Goal: Navigation & Orientation: Find specific page/section

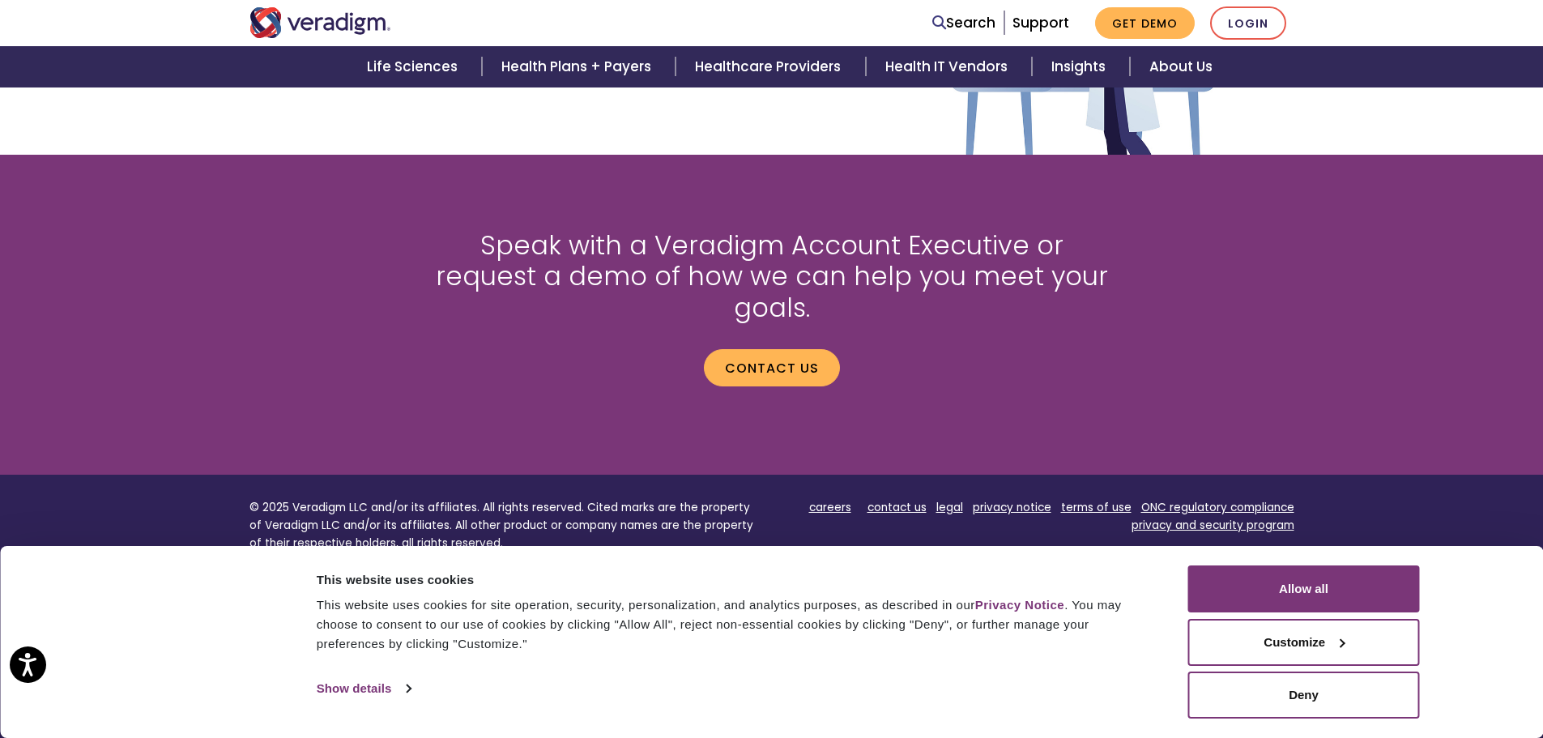
scroll to position [2075, 0]
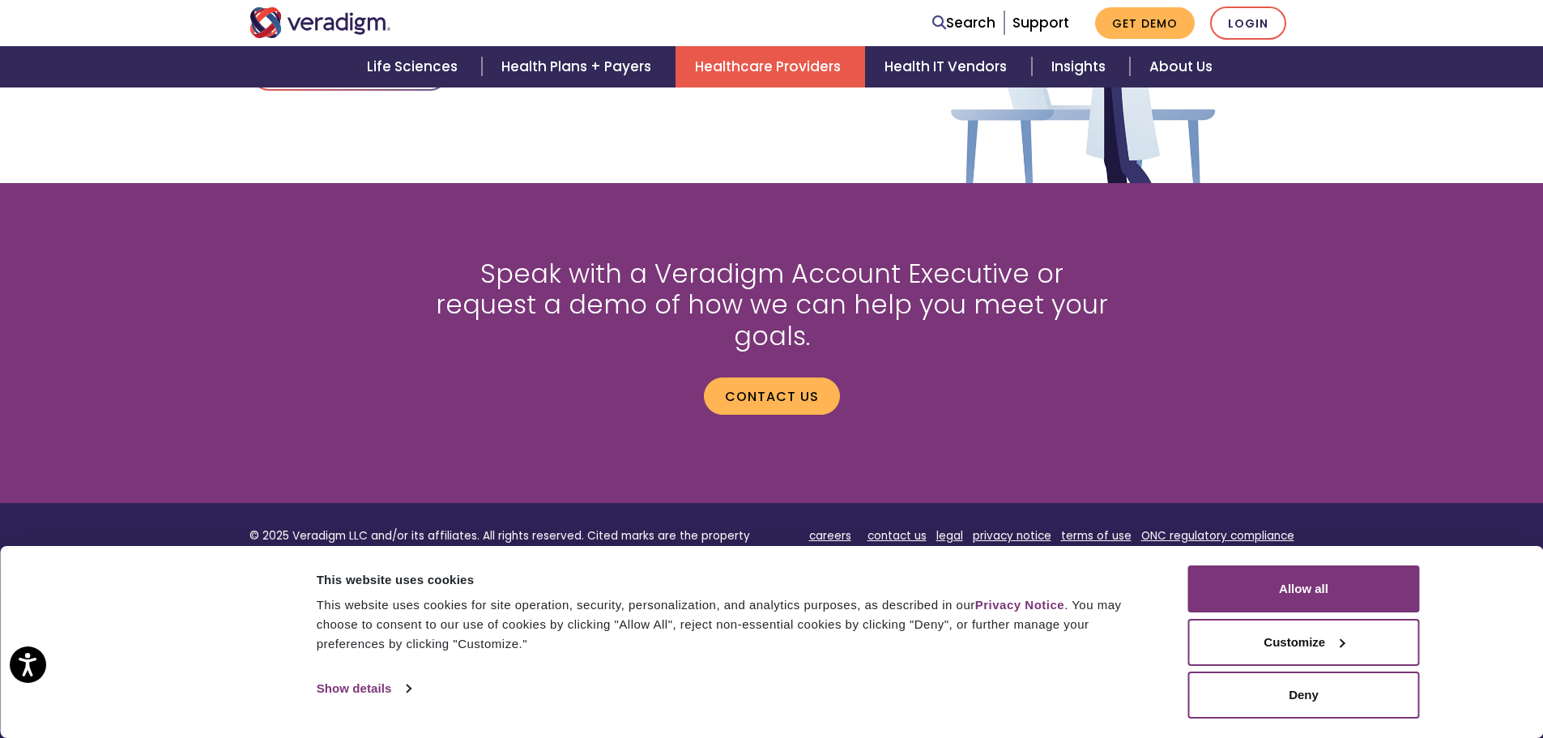
click at [722, 66] on link "Healthcare Providers" at bounding box center [771, 66] width 190 height 41
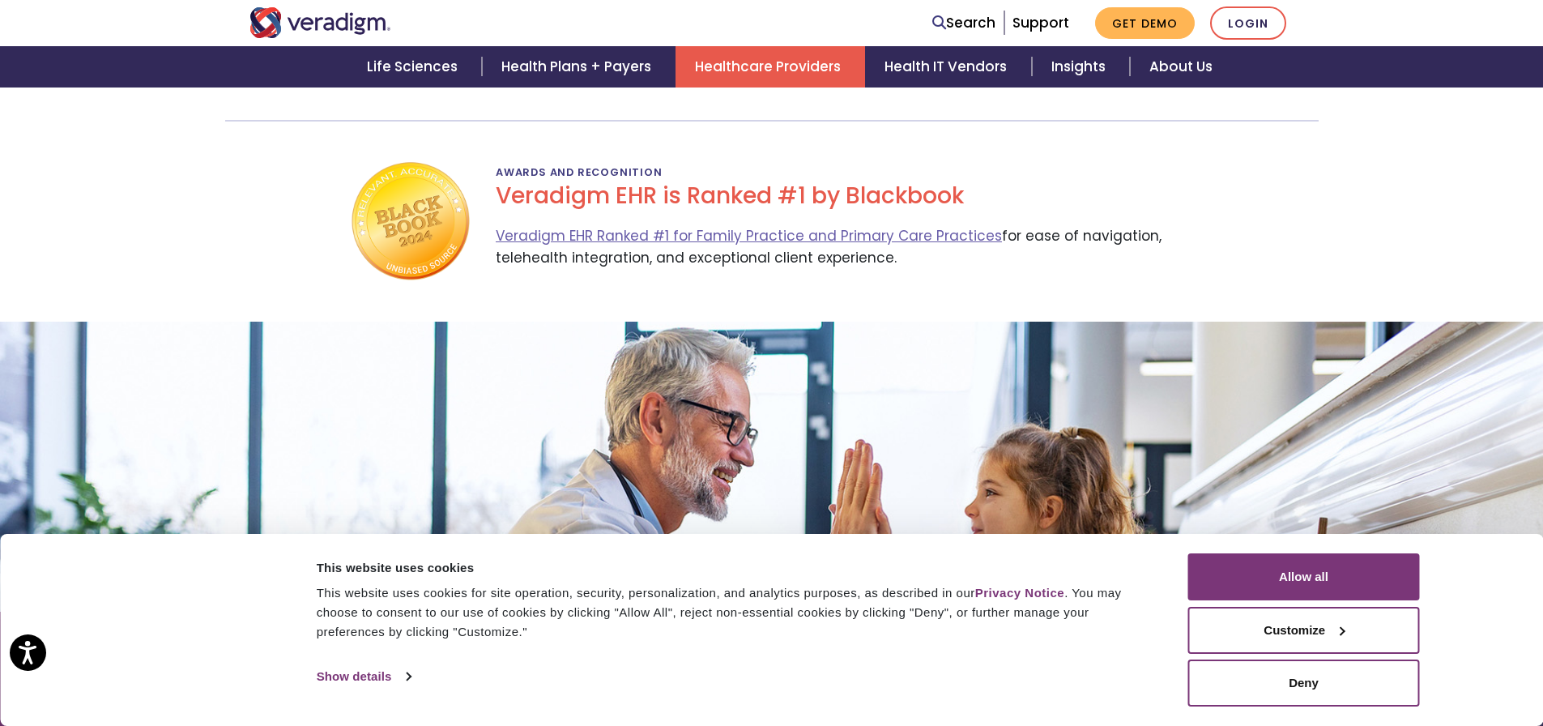
scroll to position [3411, 0]
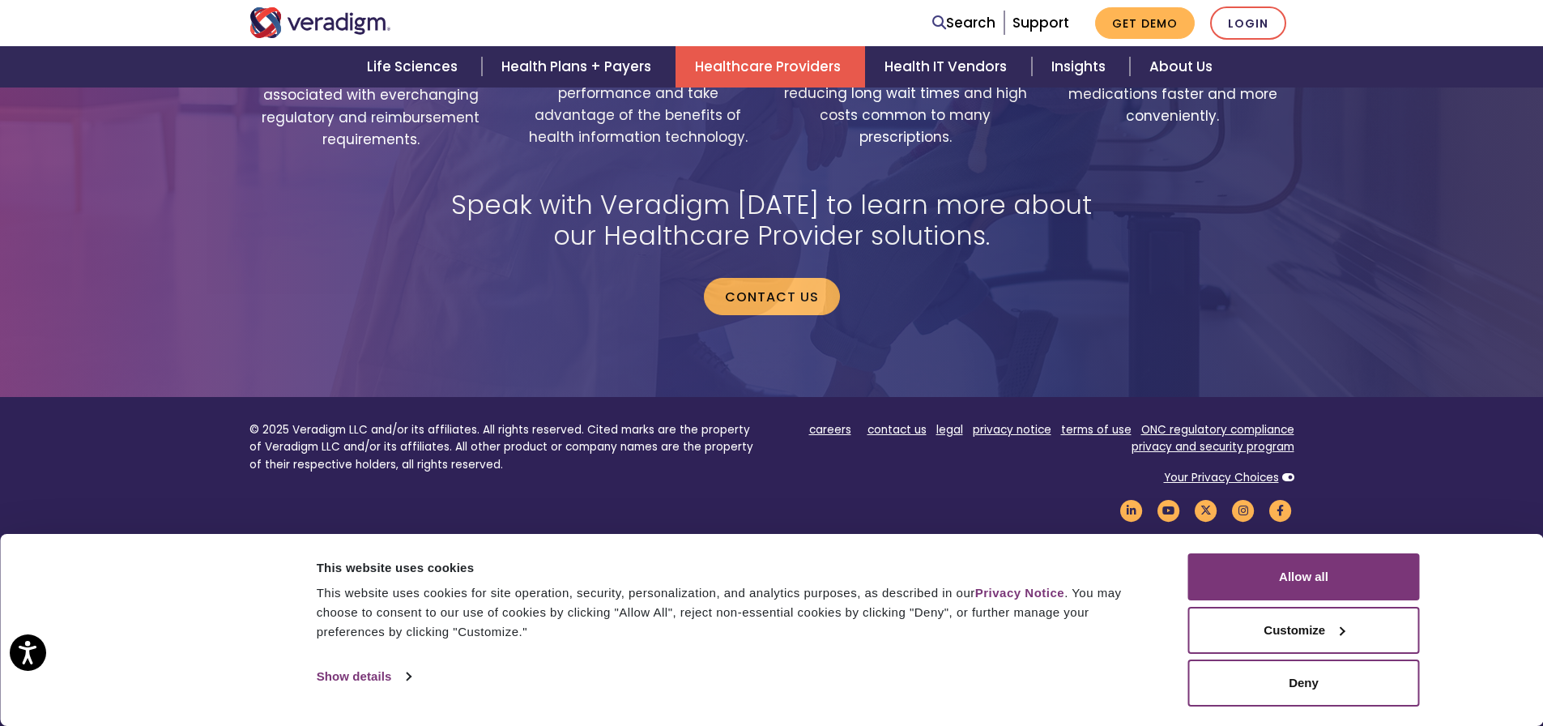
click at [1472, 164] on div "Simplify Compliance: Reduce the administrative burden associated with everchang…" at bounding box center [771, 179] width 1543 height 436
click at [1289, 621] on button "Customize" at bounding box center [1304, 630] width 232 height 47
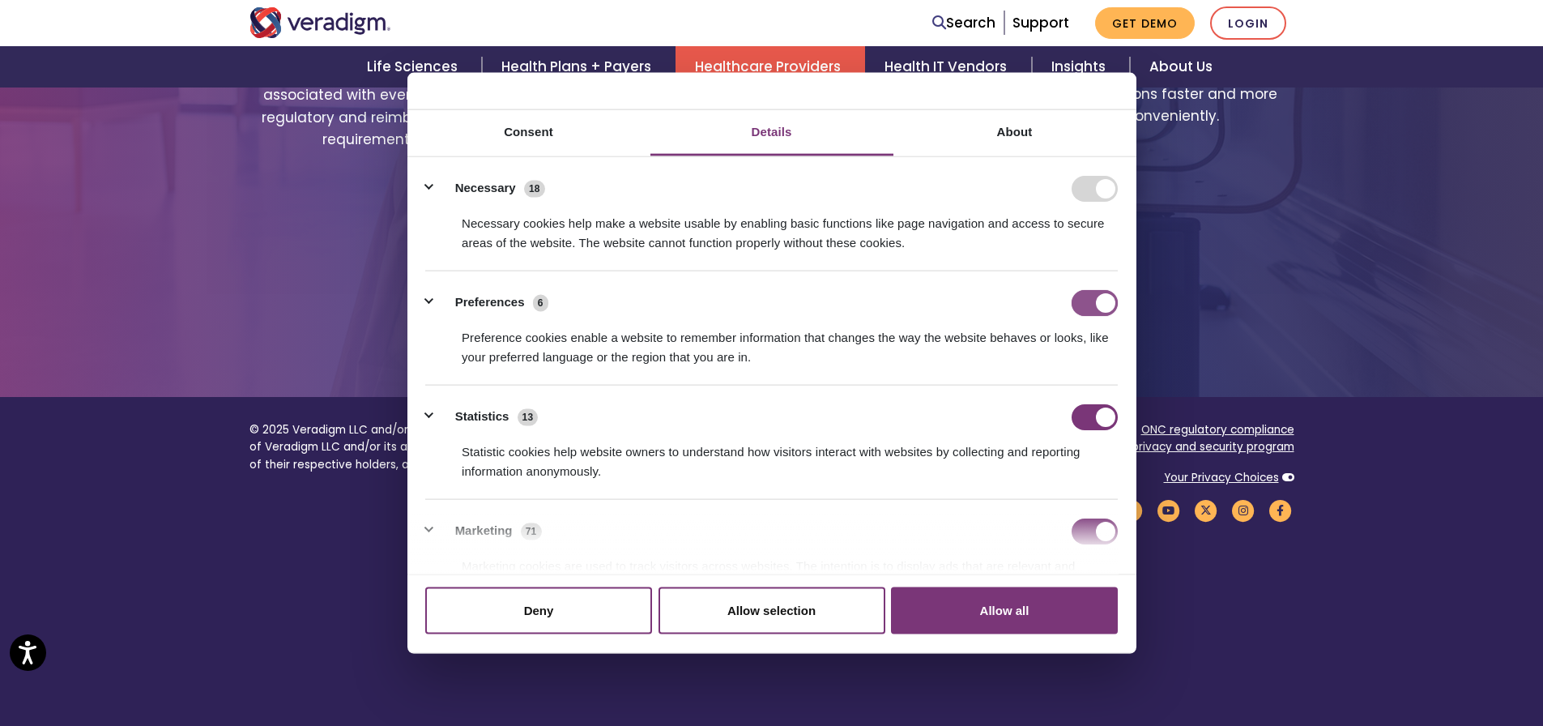
click at [1079, 305] on input "Preferences" at bounding box center [1095, 302] width 46 height 26
checkbox input "false"
click at [1073, 417] on input "Statistics" at bounding box center [1095, 416] width 46 height 26
checkbox input "false"
click at [1077, 536] on input "Marketing" at bounding box center [1095, 531] width 46 height 26
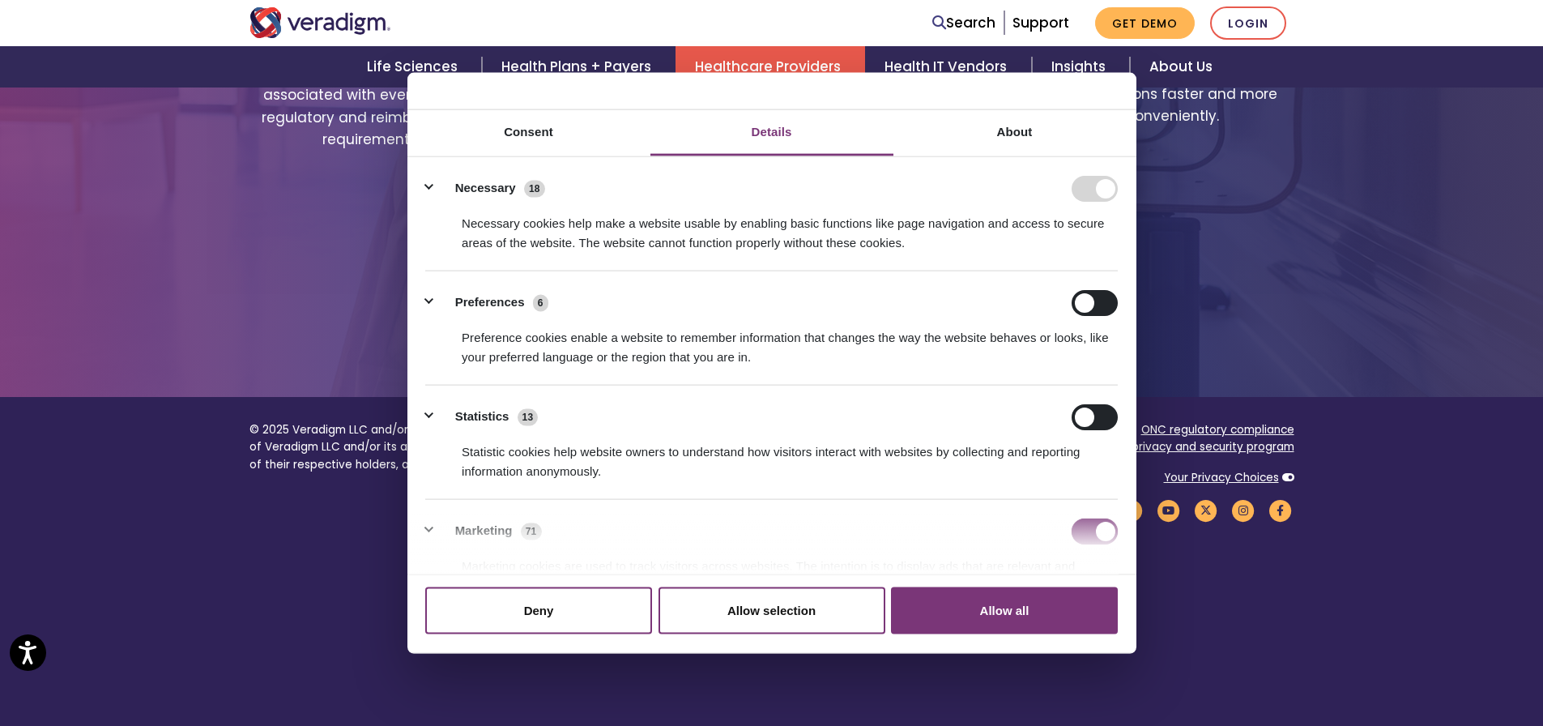
checkbox input "false"
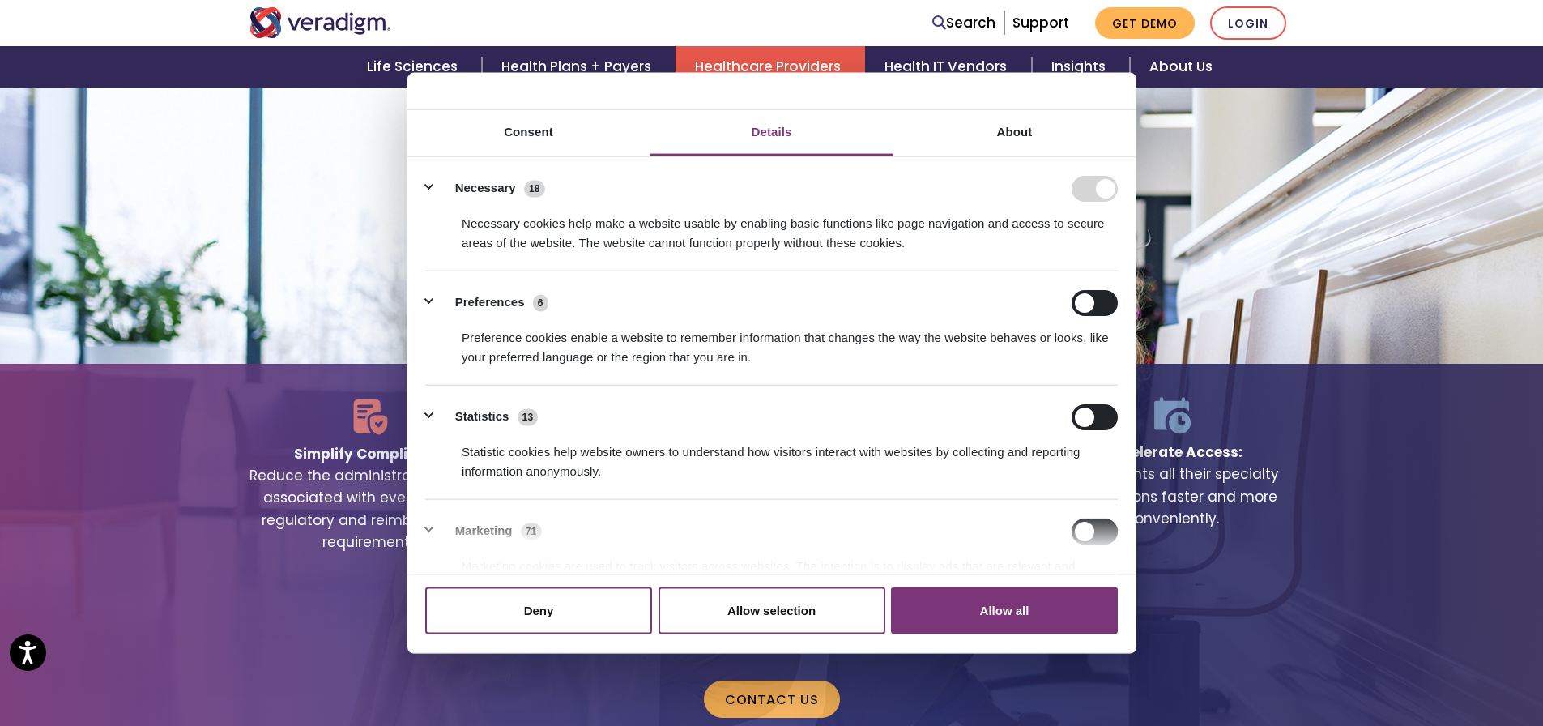
scroll to position [3006, 0]
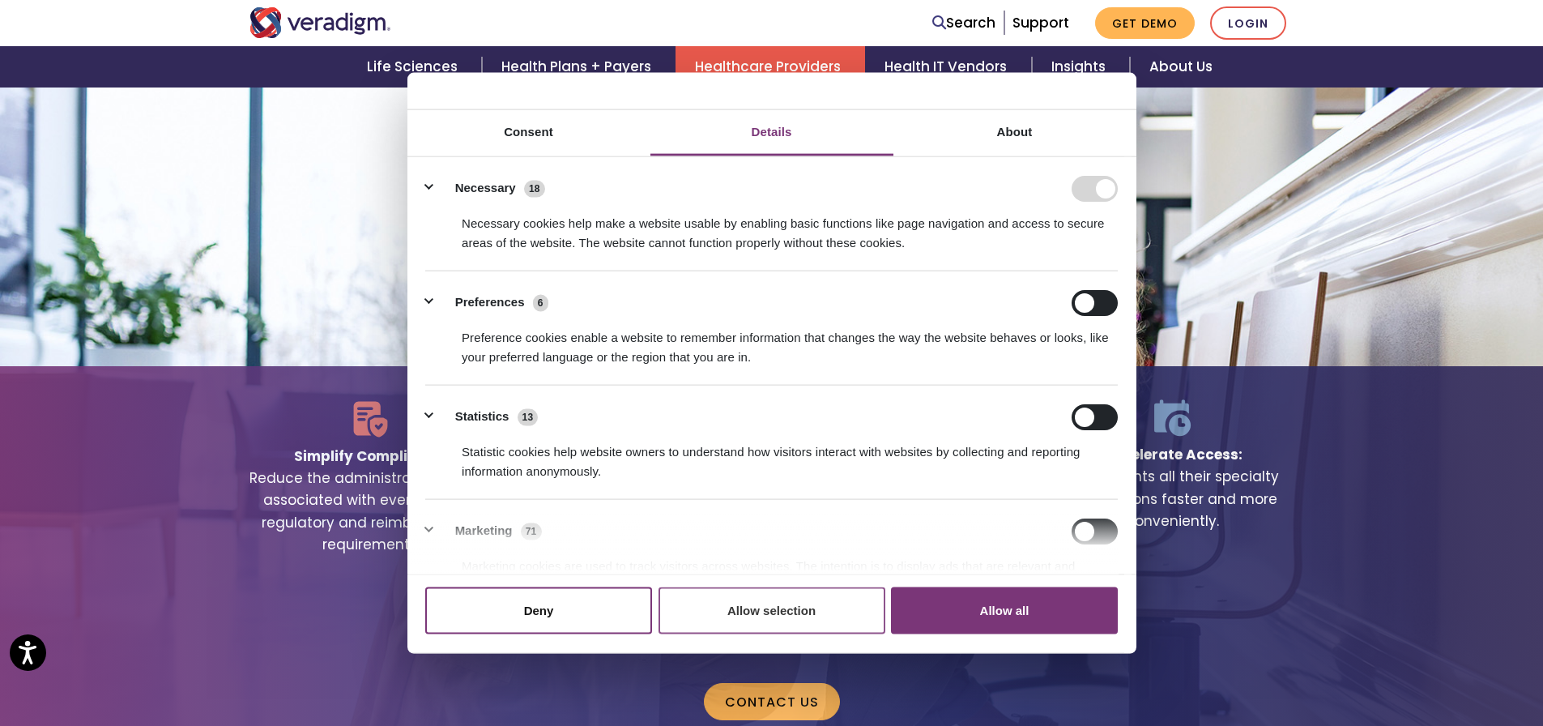
click at [813, 615] on button "Allow selection" at bounding box center [772, 610] width 227 height 47
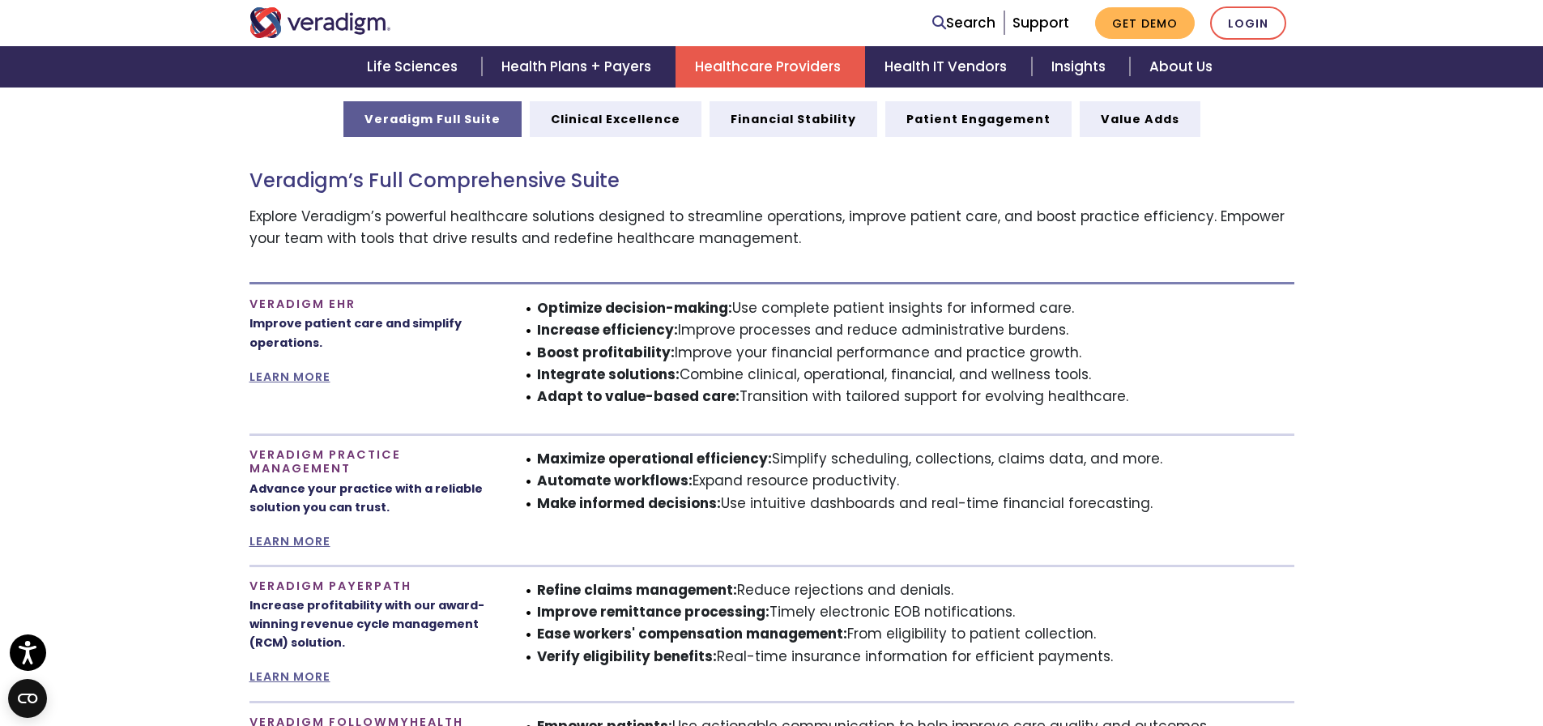
scroll to position [899, 0]
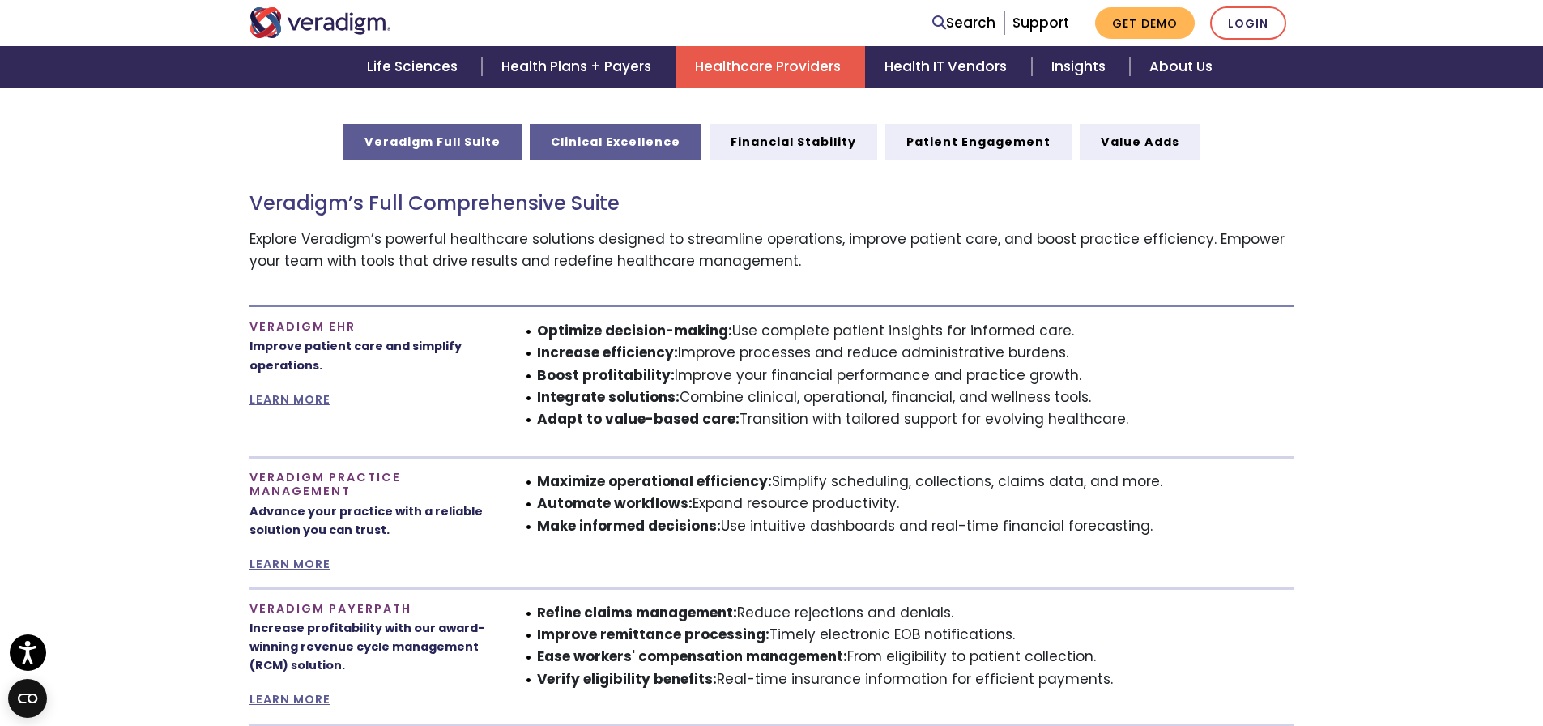
click at [635, 131] on link "Clinical Excellence" at bounding box center [616, 142] width 172 height 36
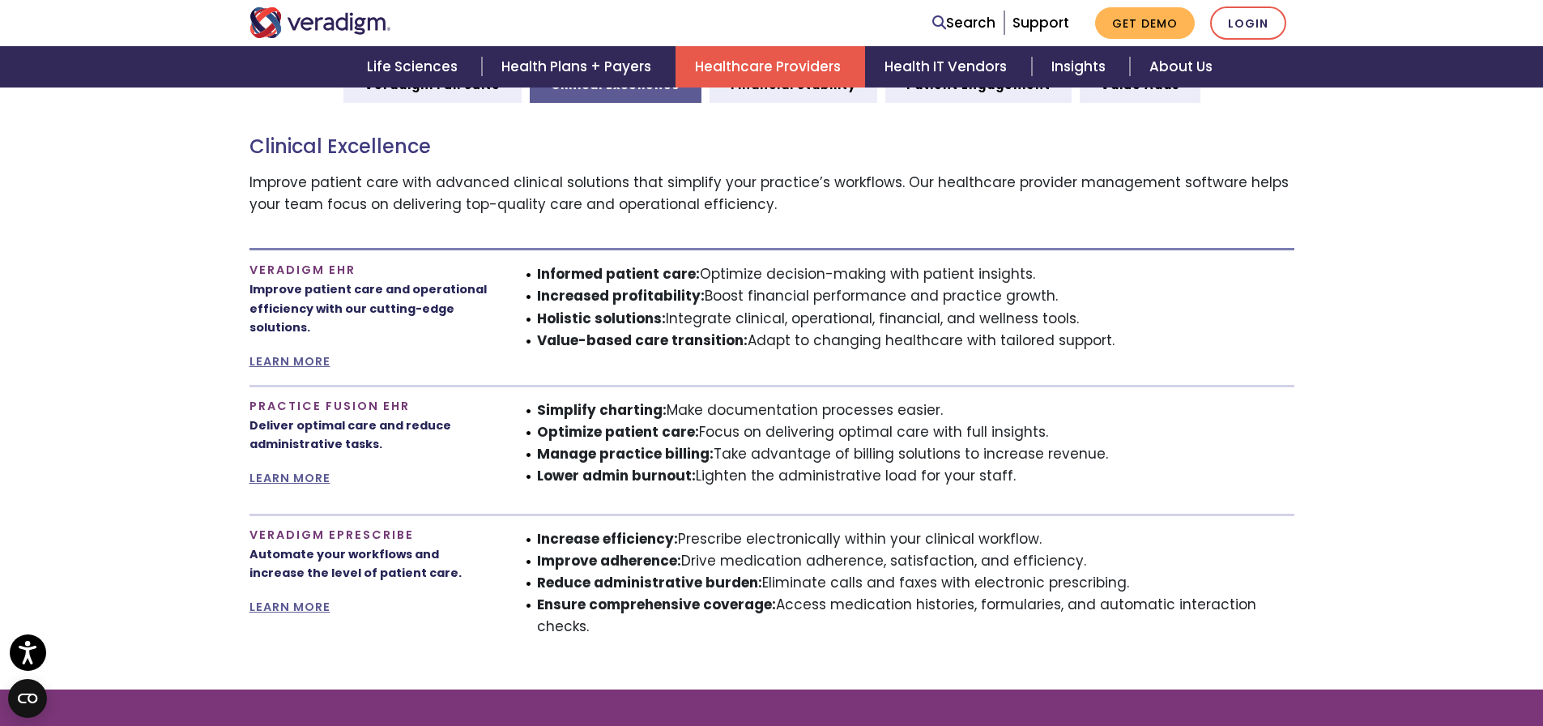
scroll to position [1061, 0]
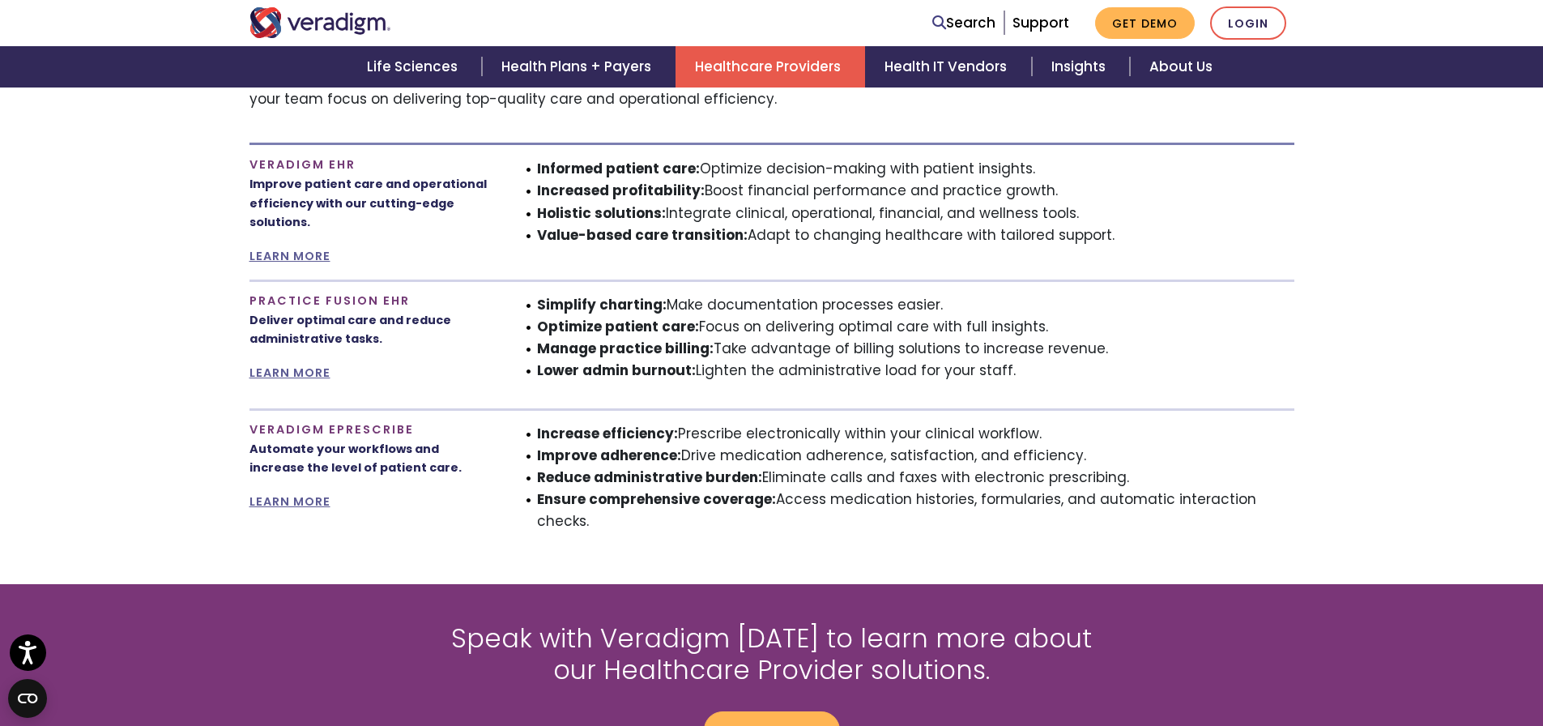
click at [365, 429] on h4 "Veradigm ePrescribe" at bounding box center [371, 430] width 243 height 14
click at [349, 434] on h4 "Veradigm ePrescribe" at bounding box center [371, 430] width 243 height 14
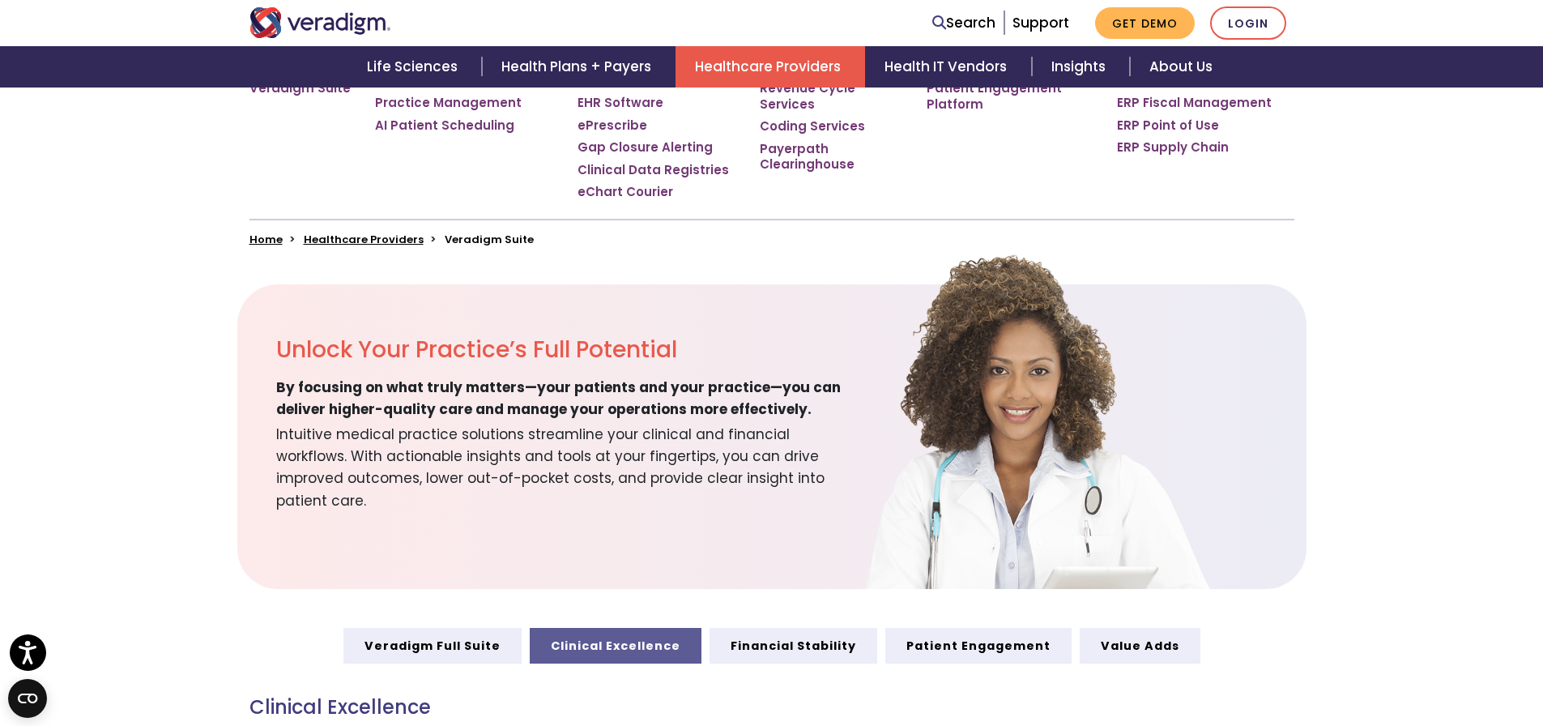
scroll to position [332, 0]
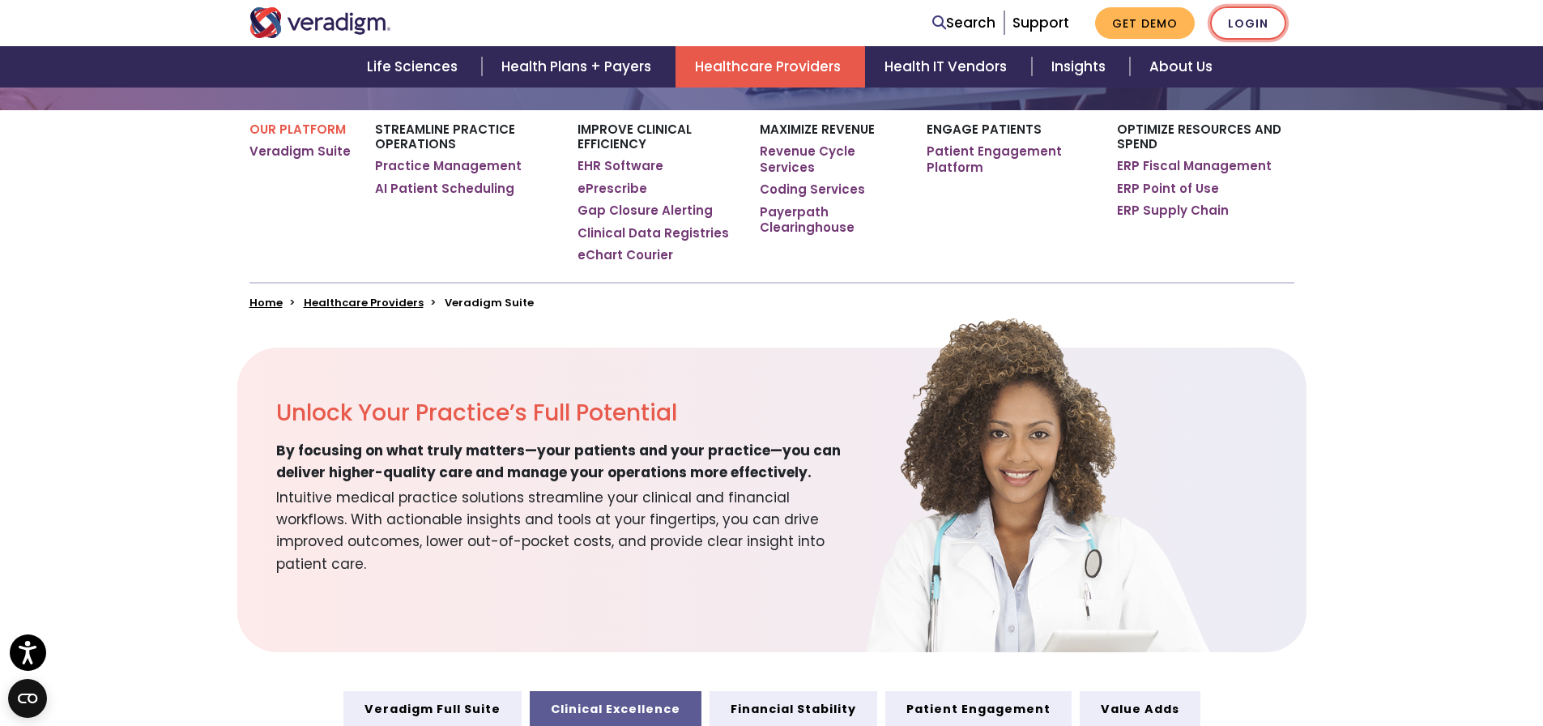
click at [1234, 18] on link "Login" at bounding box center [1248, 22] width 76 height 33
